Goal: Task Accomplishment & Management: Manage account settings

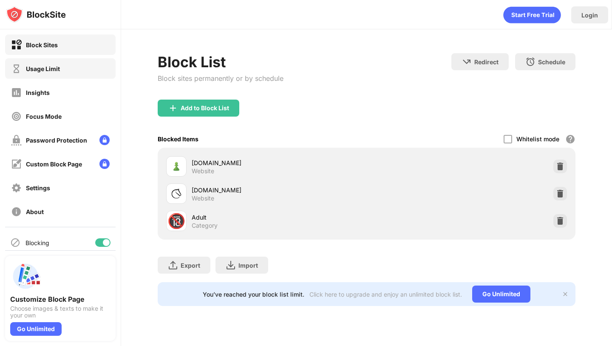
click at [60, 68] on div "Usage Limit" at bounding box center [60, 68] width 111 height 20
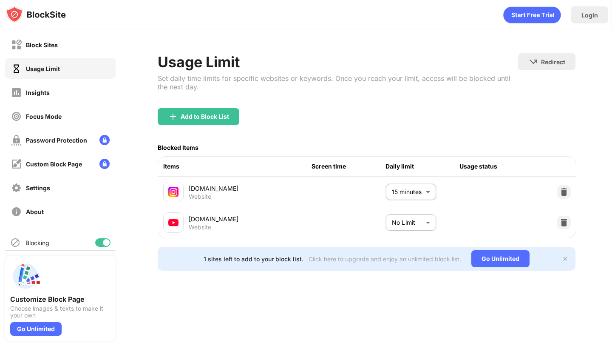
click at [426, 225] on body "Block Sites Usage Limit Insights Focus Mode Password Protection Custom Block Pa…" at bounding box center [306, 173] width 612 height 346
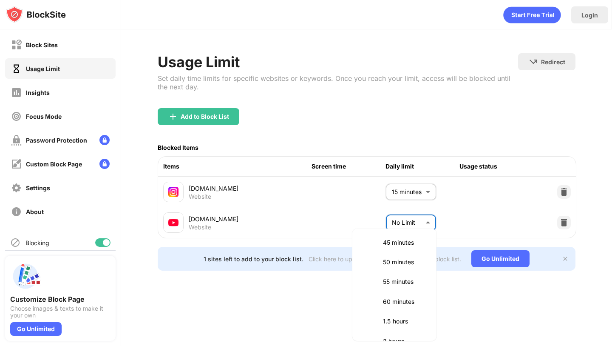
scroll to position [185, 0]
click at [402, 297] on p "60 minutes" at bounding box center [404, 298] width 43 height 9
type input "**"
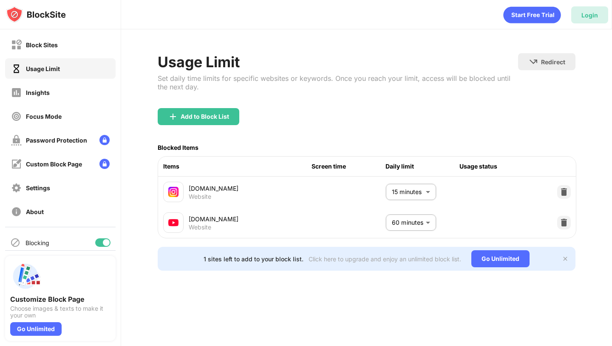
click at [581, 18] on div "Login" at bounding box center [589, 14] width 37 height 17
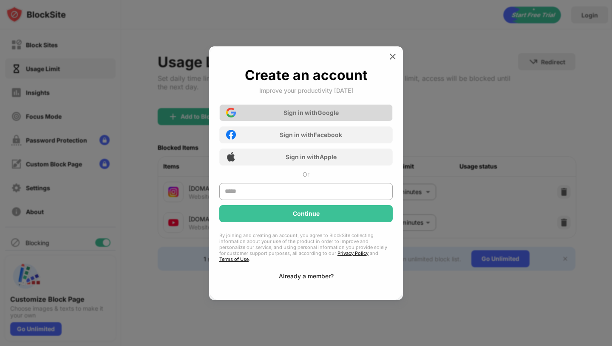
click at [337, 115] on div "Sign in with Google" at bounding box center [311, 112] width 55 height 7
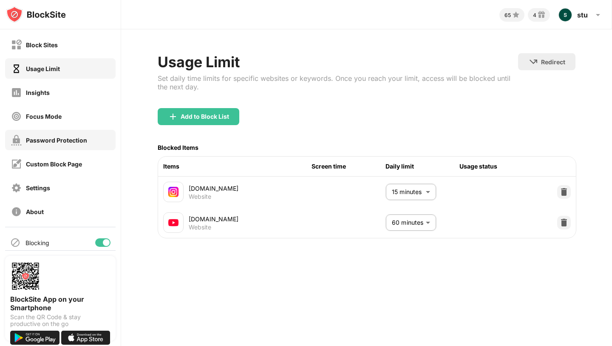
click at [75, 143] on div "Password Protection" at bounding box center [56, 139] width 61 height 7
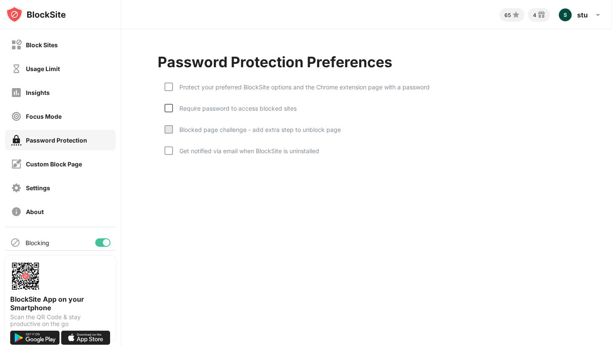
click at [167, 107] on div at bounding box center [169, 108] width 9 height 9
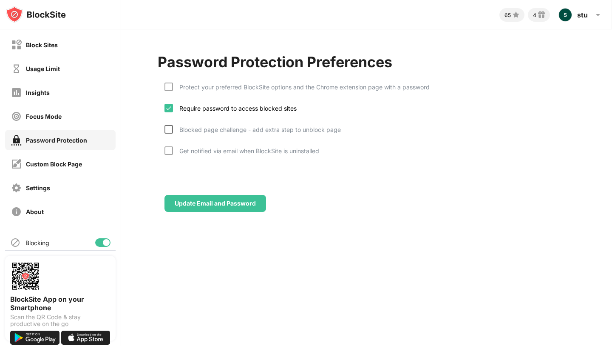
click at [168, 127] on div at bounding box center [169, 129] width 9 height 9
click at [168, 87] on div at bounding box center [169, 86] width 9 height 9
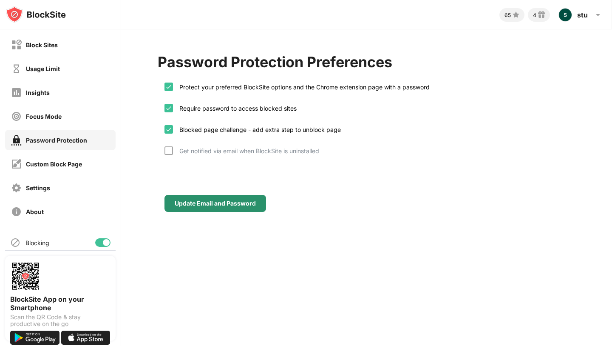
click at [218, 209] on div "Update Email and Password" at bounding box center [216, 203] width 102 height 17
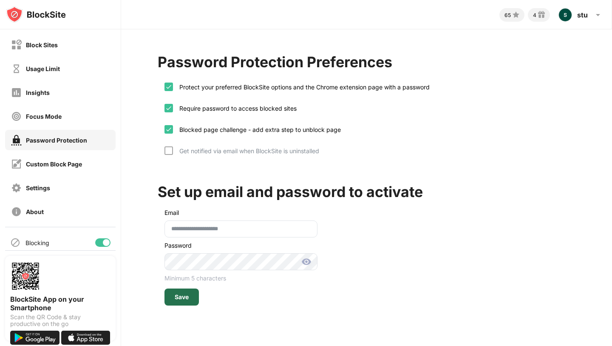
click at [187, 302] on div "Save" at bounding box center [182, 296] width 34 height 17
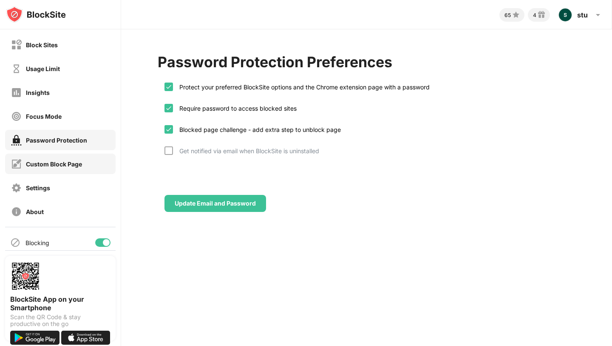
click at [38, 159] on div "Custom Block Page" at bounding box center [46, 164] width 71 height 11
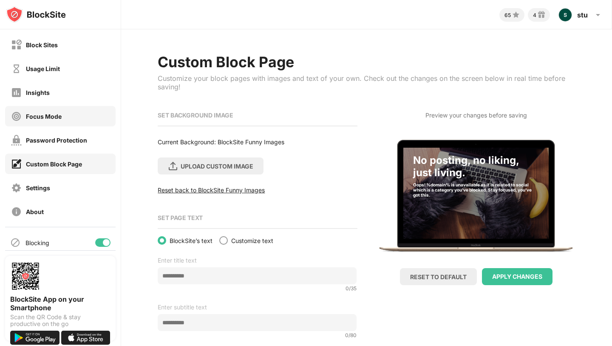
click at [61, 117] on div "Focus Mode" at bounding box center [60, 116] width 111 height 20
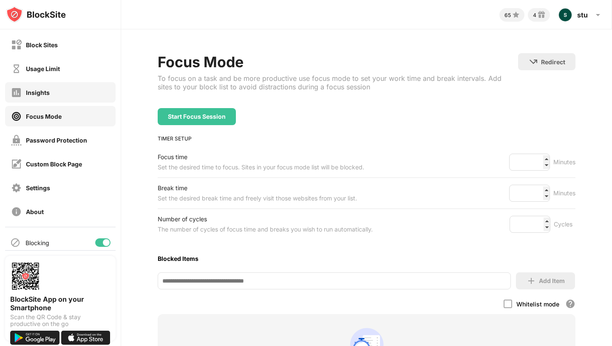
click at [58, 98] on div "Insights" at bounding box center [60, 92] width 111 height 20
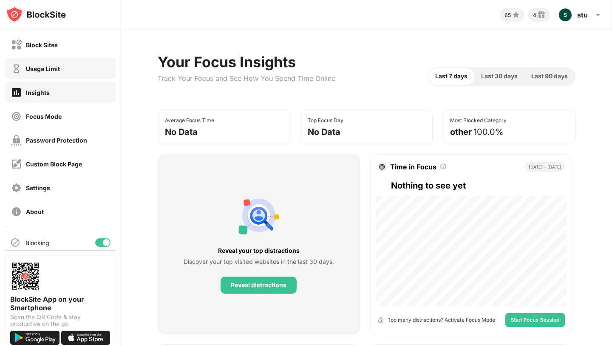
click at [57, 68] on div "Usage Limit" at bounding box center [43, 68] width 34 height 7
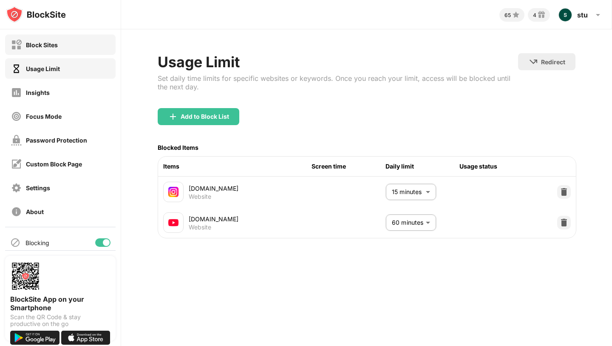
click at [65, 43] on div "Block Sites" at bounding box center [60, 44] width 111 height 20
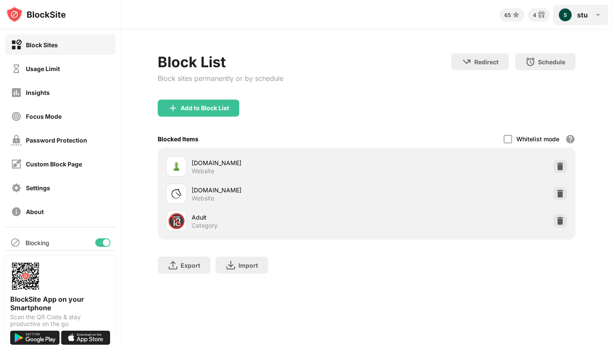
click at [586, 10] on div "stu [PERSON_NAME] View Account Insights Rewards Settings Support Log Out" at bounding box center [581, 15] width 55 height 20
click at [579, 11] on div "stu" at bounding box center [582, 15] width 11 height 9
click at [578, 17] on div "stu" at bounding box center [582, 15] width 11 height 9
click at [597, 18] on img at bounding box center [598, 15] width 10 height 10
click at [593, 18] on img at bounding box center [598, 15] width 10 height 10
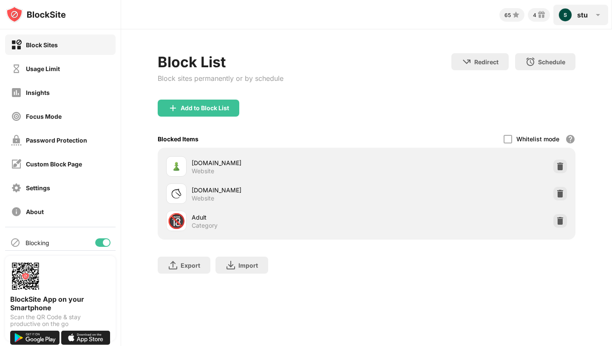
click at [593, 18] on img at bounding box center [598, 15] width 10 height 10
click at [427, 42] on div "Block List Block sites permanently or by schedule Redirect Choose a site to be …" at bounding box center [366, 167] width 491 height 276
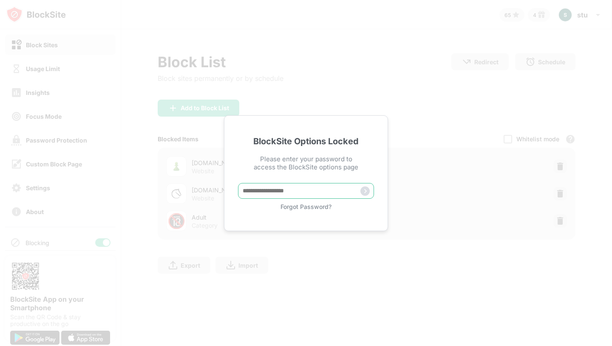
click at [327, 190] on input "text" at bounding box center [306, 191] width 136 height 16
click at [327, 189] on input "text" at bounding box center [306, 191] width 136 height 16
